Goal: Register for event/course

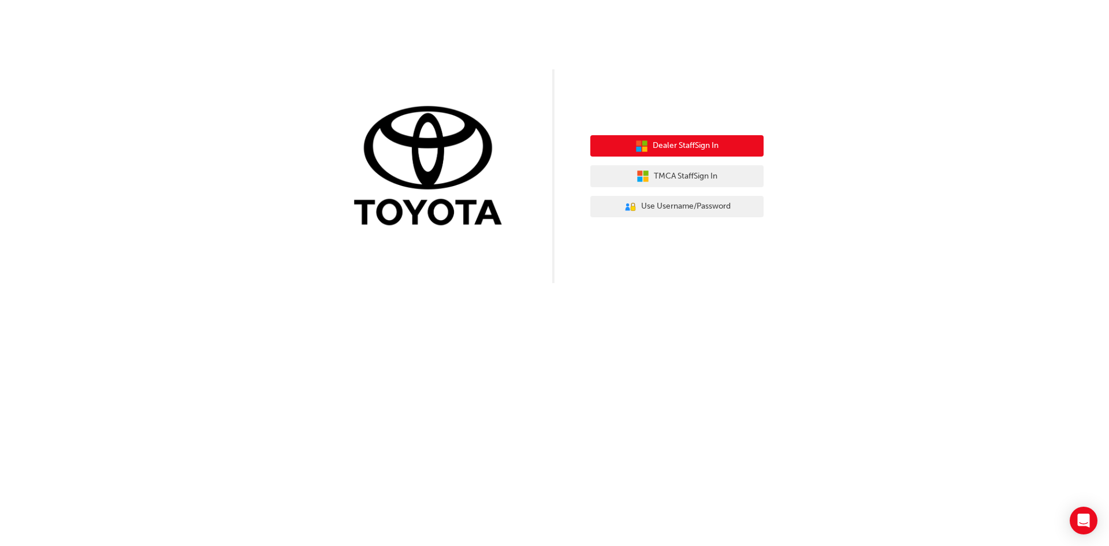
click at [663, 143] on span "Dealer Staff Sign In" at bounding box center [685, 145] width 66 height 13
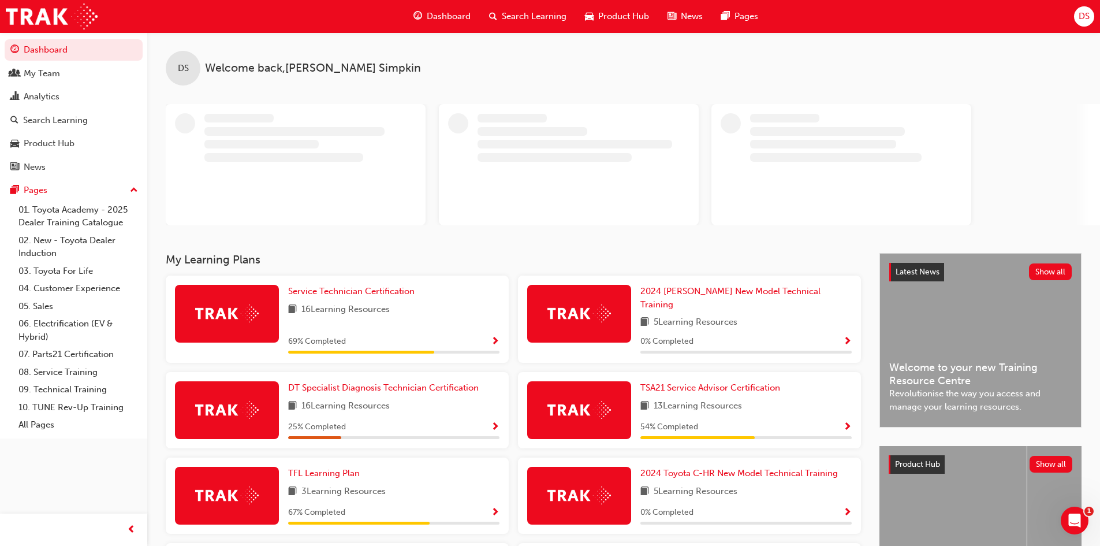
click at [515, 19] on span "Search Learning" at bounding box center [534, 16] width 65 height 13
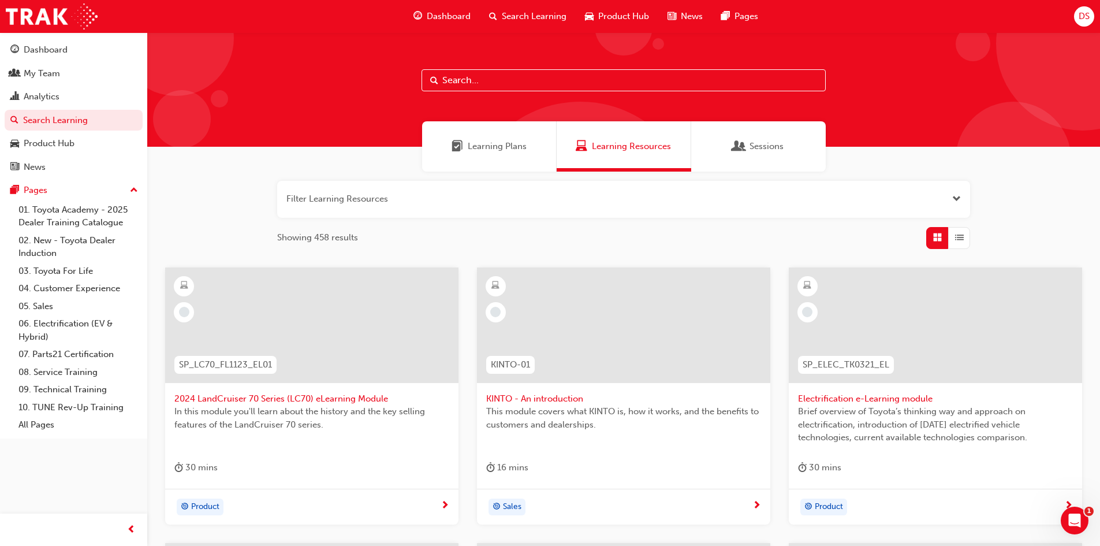
click at [482, 81] on input "text" at bounding box center [624, 80] width 404 height 22
click at [58, 267] on link "03. Toyota For Life" at bounding box center [78, 271] width 129 height 18
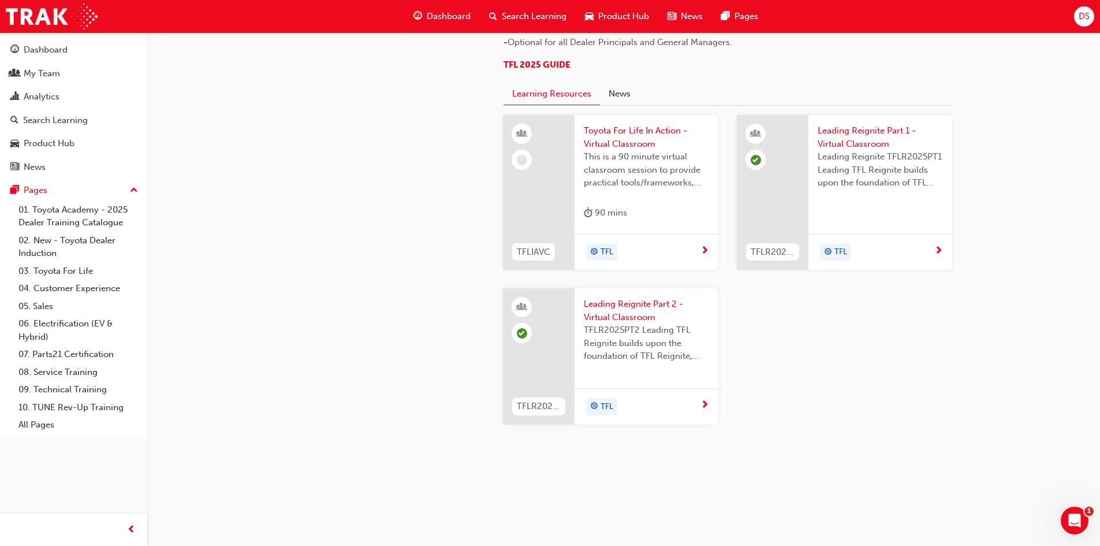
scroll to position [1208, 0]
click at [669, 125] on span "Toyota For Life In Action - Virtual Classroom" at bounding box center [646, 137] width 125 height 26
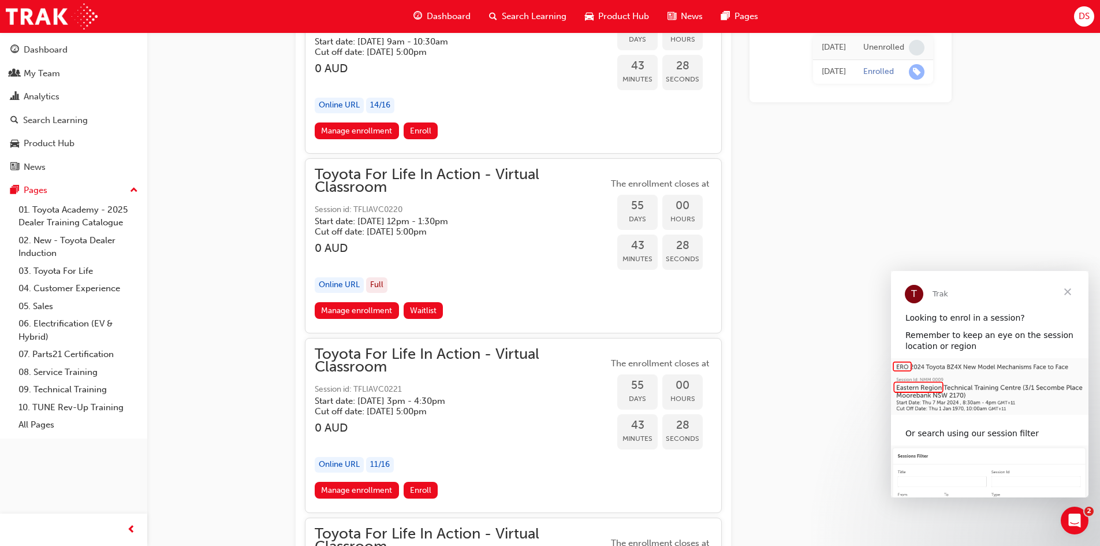
scroll to position [13457, 0]
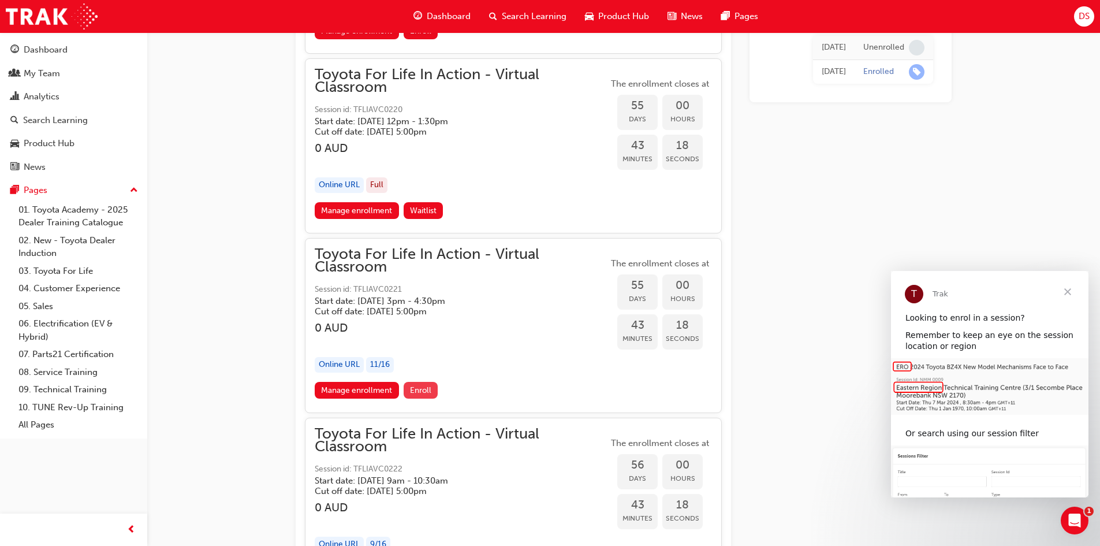
click at [423, 389] on span "Enroll" at bounding box center [420, 390] width 21 height 10
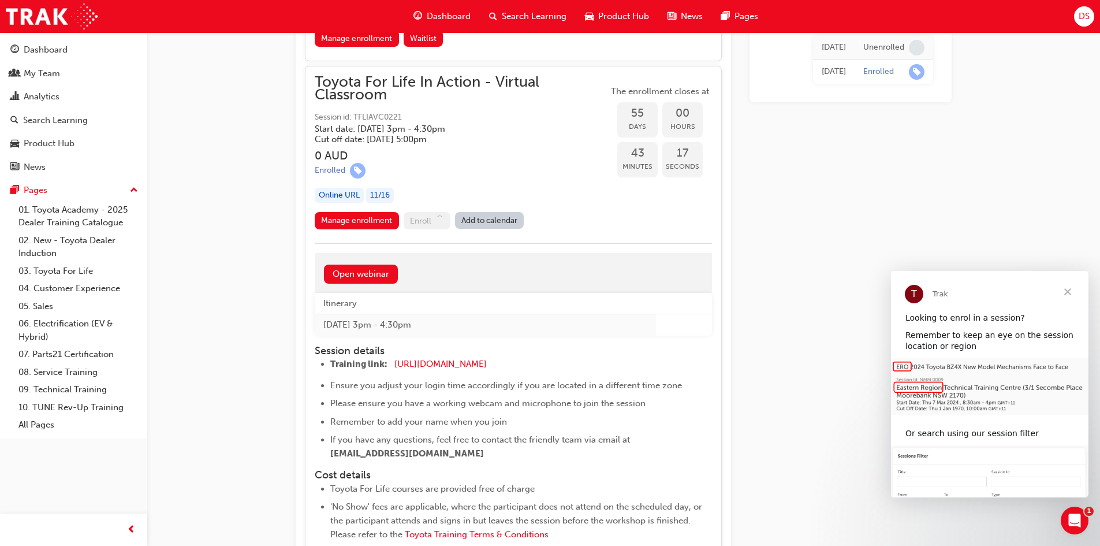
scroll to position [13630, 0]
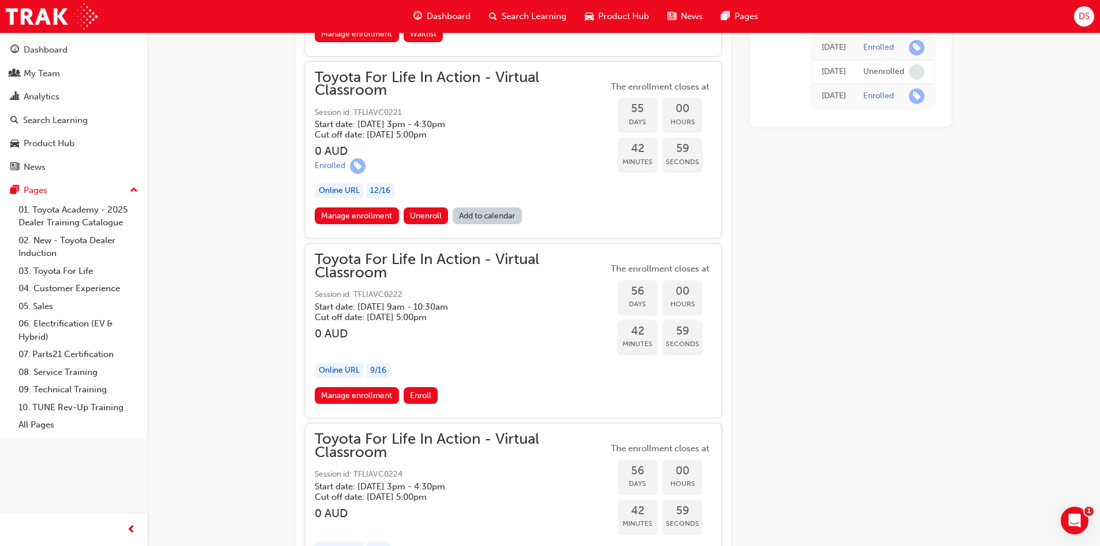
scroll to position [13630, 0]
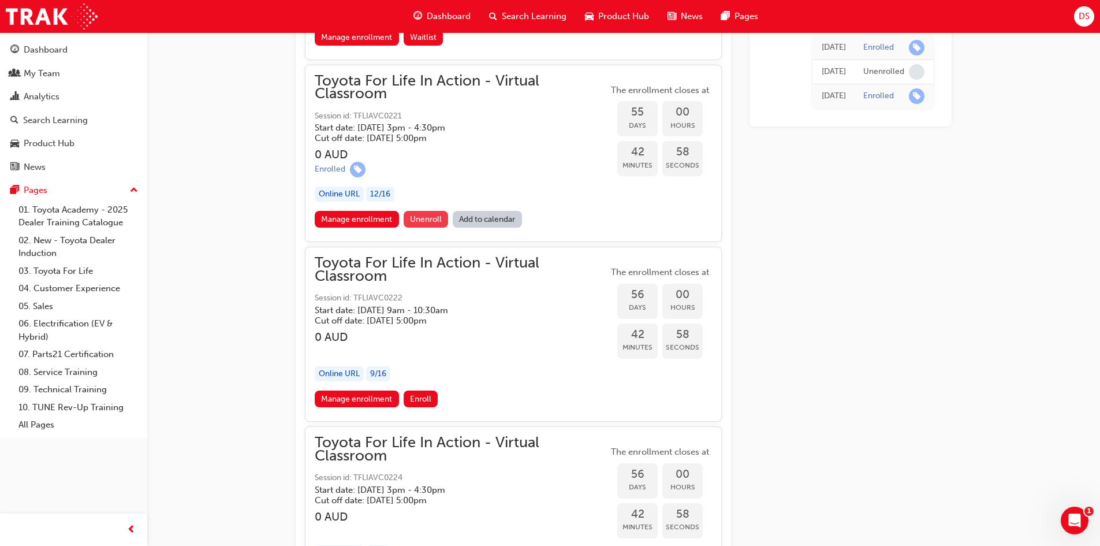
click at [420, 213] on button "Unenroll" at bounding box center [426, 219] width 45 height 17
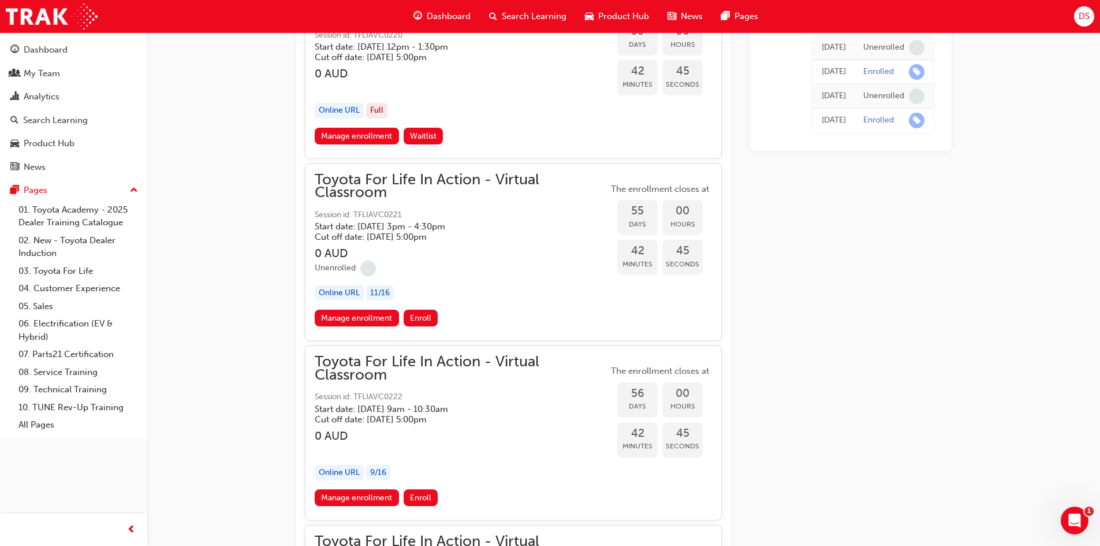
scroll to position [13511, 0]
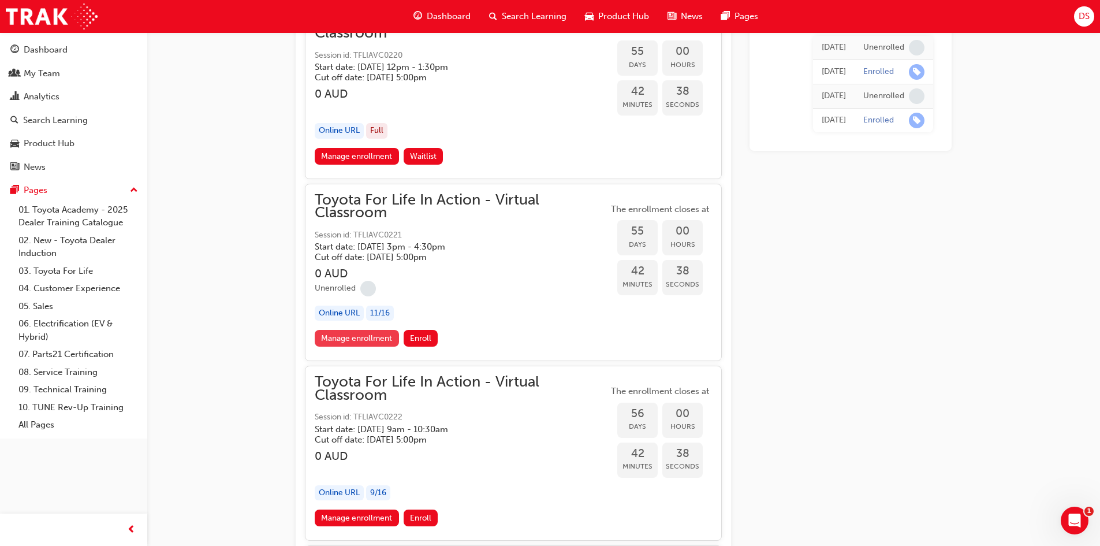
click at [348, 337] on link "Manage enrollment" at bounding box center [357, 338] width 84 height 17
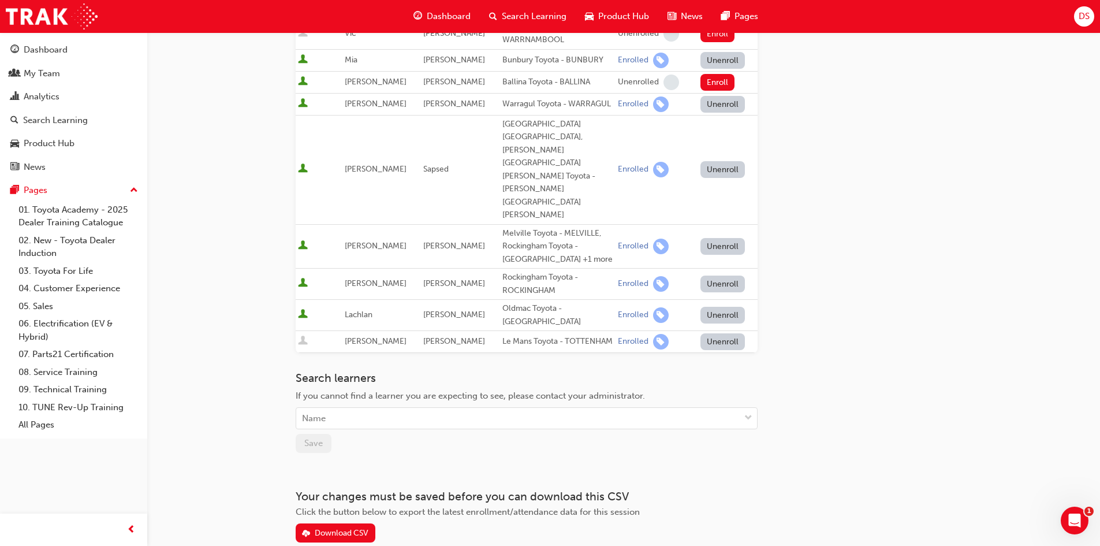
scroll to position [389, 0]
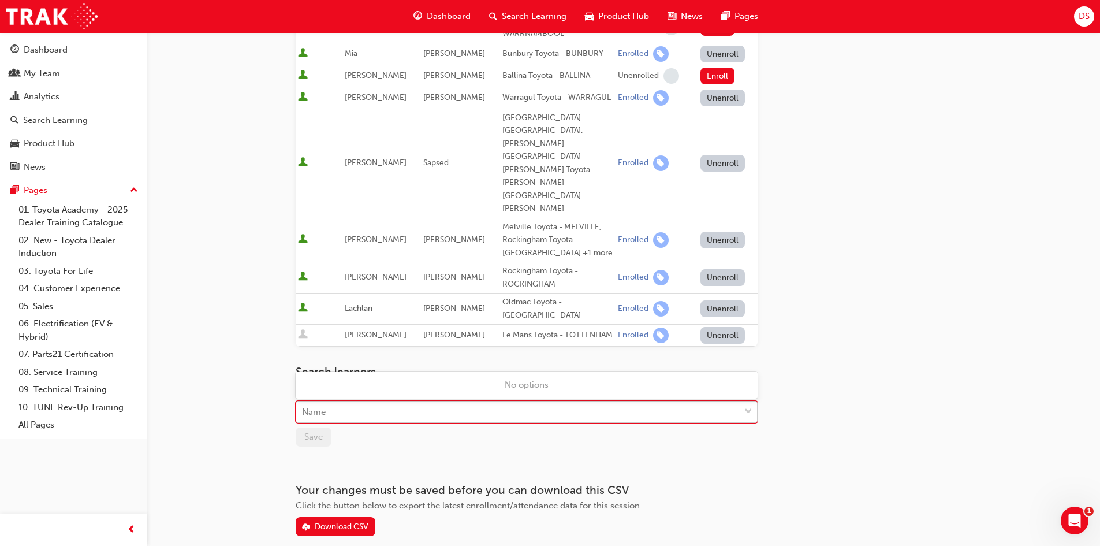
click at [351, 402] on div "Name" at bounding box center [517, 412] width 443 height 20
type input "d"
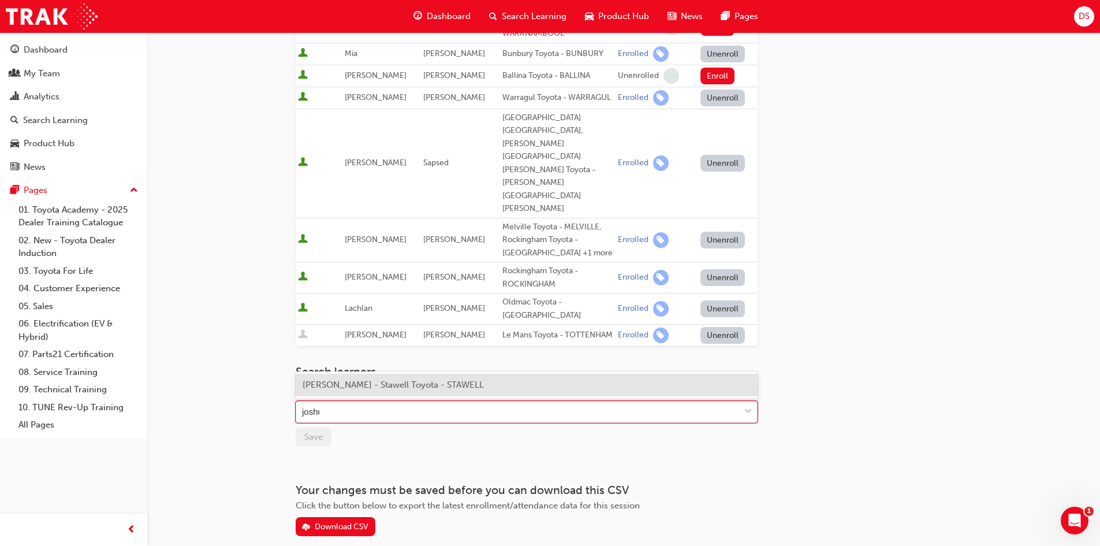
type input "[PERSON_NAME]"
click at [350, 385] on span "[PERSON_NAME] - Stawell Toyota - STAWELL" at bounding box center [393, 384] width 181 height 10
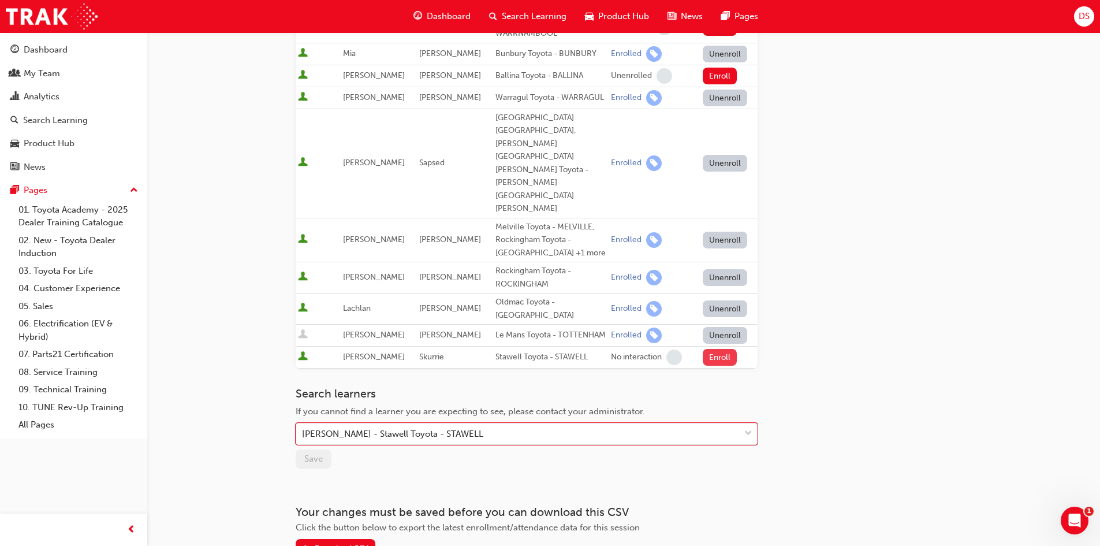
click at [720, 349] on button "Enroll" at bounding box center [720, 357] width 35 height 17
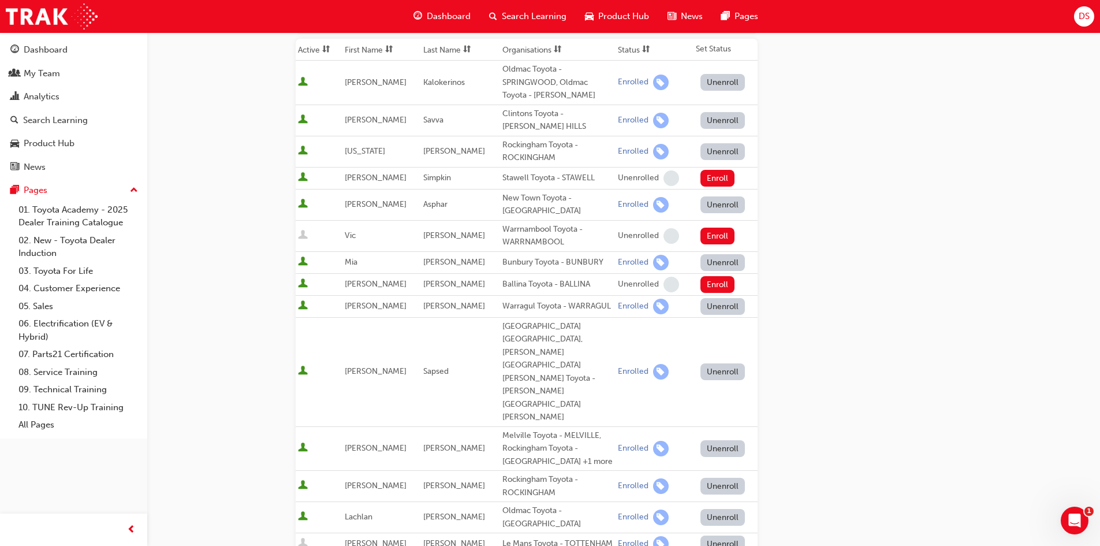
scroll to position [231, 0]
